Goal: Task Accomplishment & Management: Manage account settings

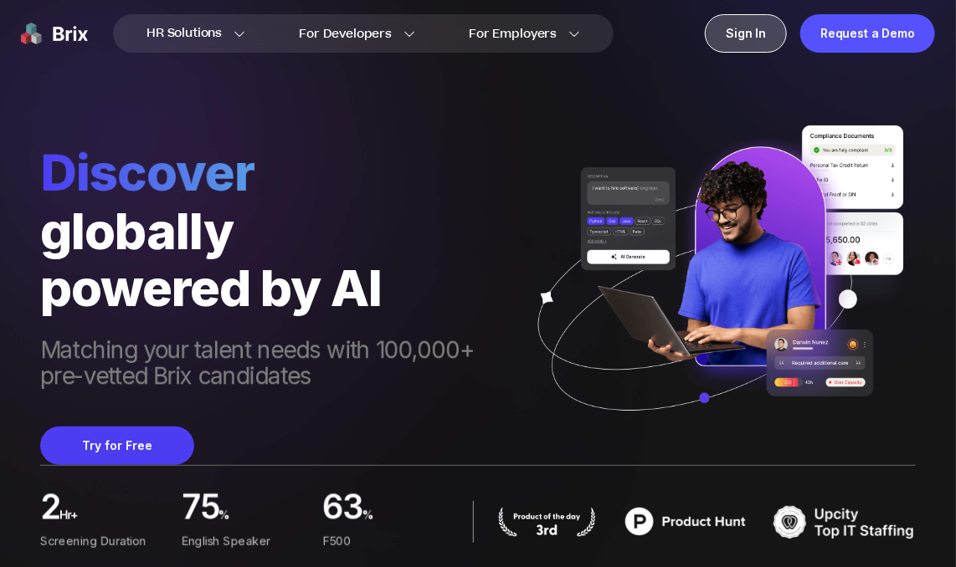
click at [754, 35] on div "Sign In" at bounding box center [746, 33] width 82 height 39
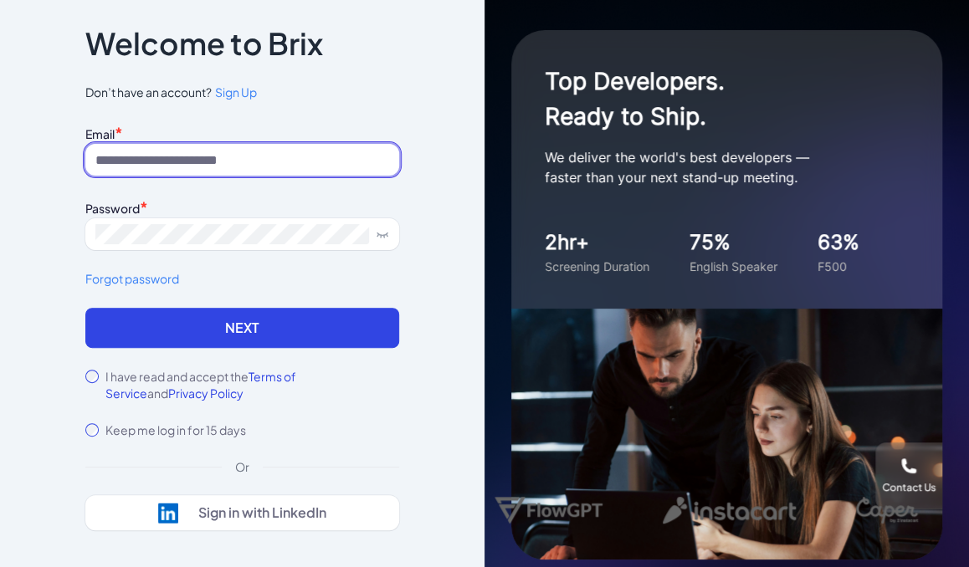
click at [310, 151] on input at bounding box center [242, 160] width 314 height 32
click at [332, 162] on input at bounding box center [242, 160] width 314 height 32
